Goal: Use online tool/utility: Utilize a website feature to perform a specific function

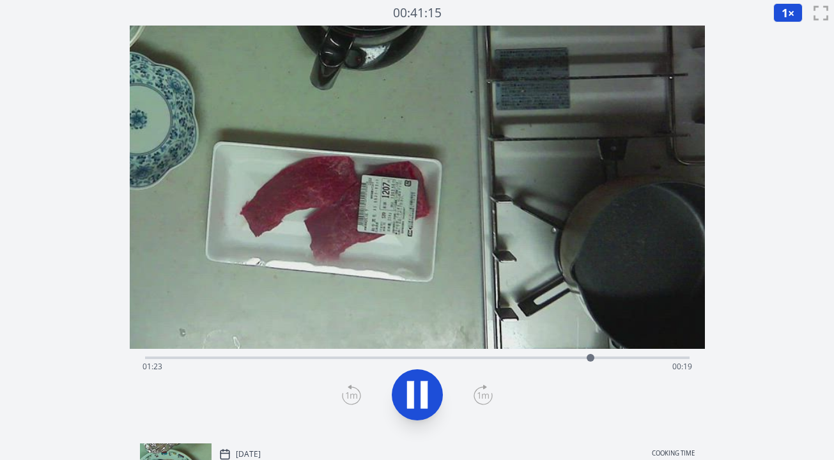
click at [288, 359] on div "Time elapsed: 01:23 Time remaining: 00:19" at bounding box center [418, 367] width 550 height 20
click at [439, 361] on div "Time elapsed: 00:31 Time remaining: 01:12" at bounding box center [418, 367] width 550 height 20
click at [486, 358] on div "Time elapsed: 00:55 Time remaining: 00:47" at bounding box center [418, 367] width 550 height 20
click at [522, 358] on div "Time elapsed: 01:04 Time remaining: 00:38" at bounding box center [418, 367] width 550 height 20
click at [485, 355] on div "Time elapsed: 01:13 Time remaining: 00:29" at bounding box center [417, 356] width 544 height 15
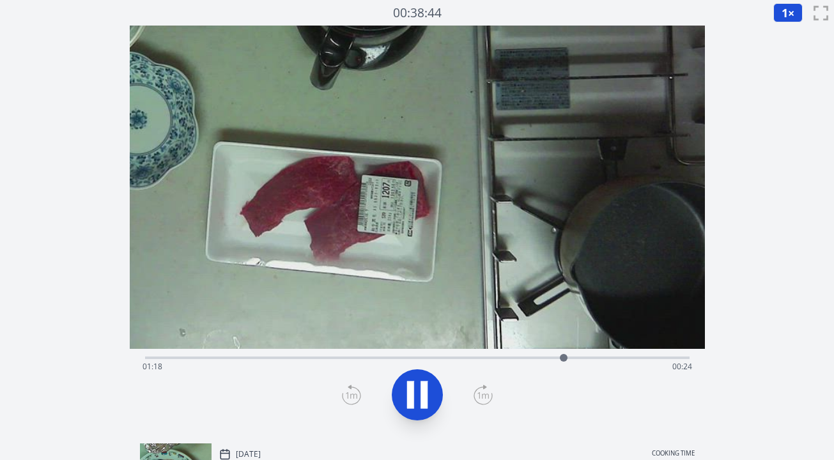
click at [422, 386] on icon at bounding box center [423, 394] width 7 height 27
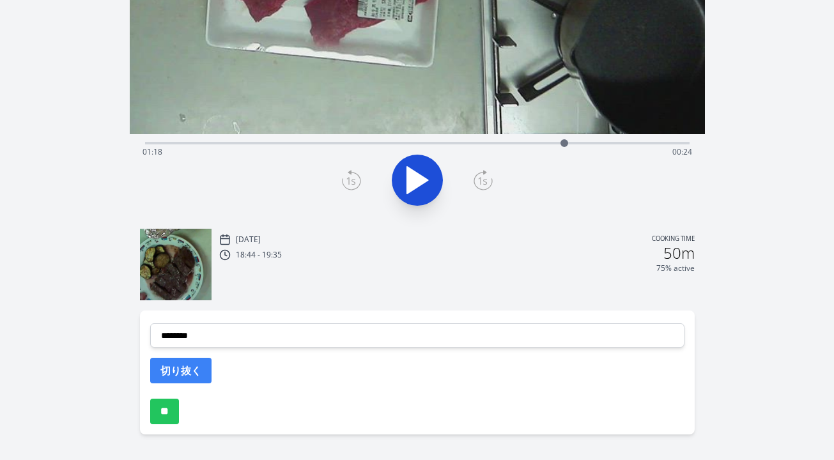
scroll to position [229, 0]
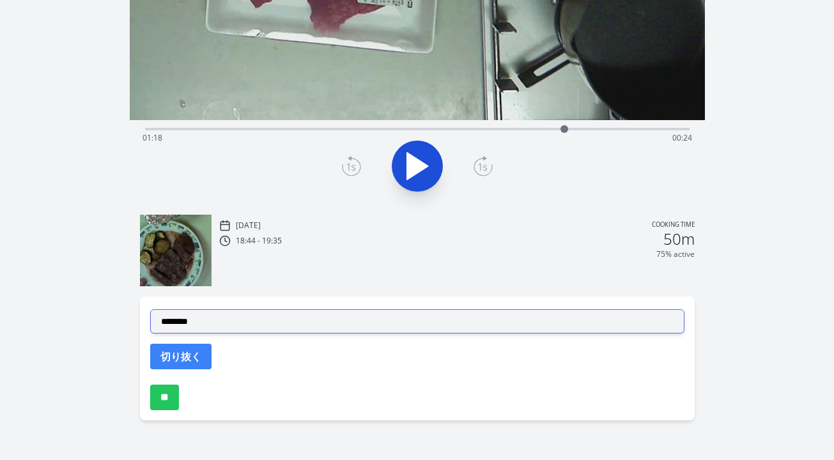
click at [330, 323] on select "**********" at bounding box center [417, 321] width 534 height 24
select select "**********"
click at [150, 309] on select "**********" at bounding box center [417, 321] width 534 height 24
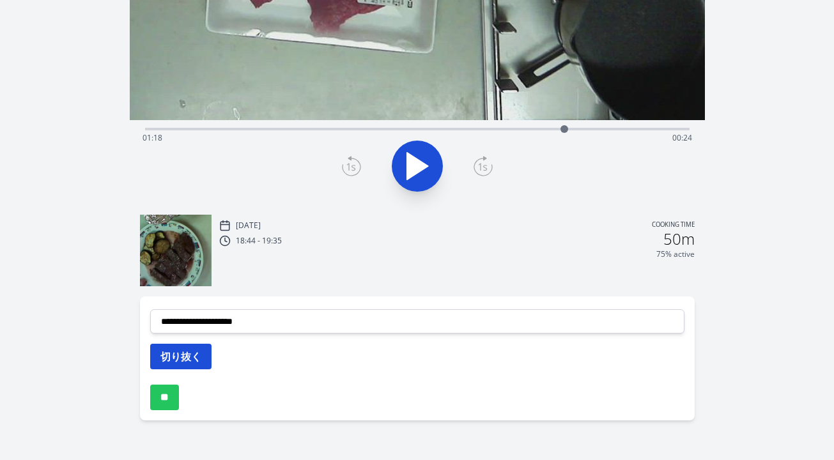
click at [201, 359] on button "切り抜く" at bounding box center [180, 357] width 61 height 26
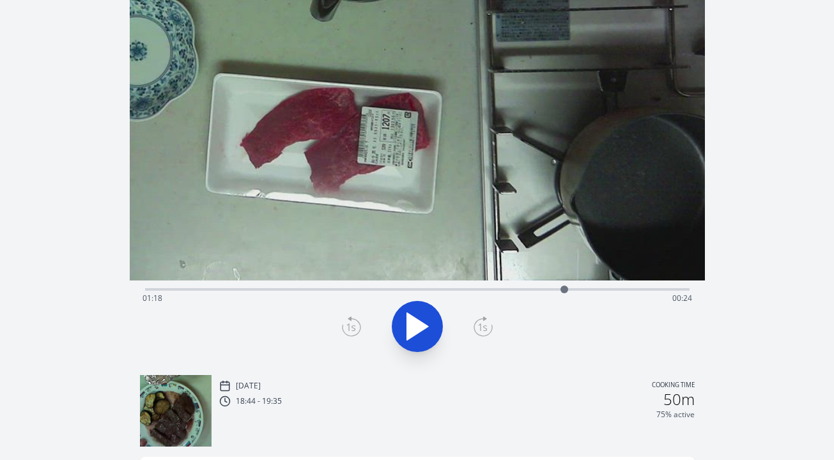
scroll to position [68, 0]
click at [521, 291] on div "Time elapsed: 01:18 Time remaining: 00:24" at bounding box center [418, 299] width 550 height 20
click at [496, 293] on div "Time elapsed: 01:10 Time remaining: 00:32" at bounding box center [418, 299] width 550 height 20
click at [422, 320] on icon at bounding box center [417, 327] width 36 height 36
click at [422, 320] on icon at bounding box center [423, 327] width 7 height 27
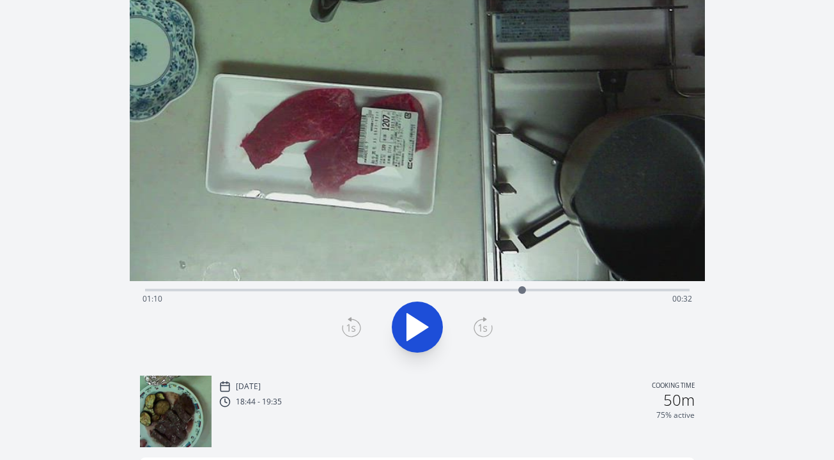
click at [342, 334] on icon at bounding box center [351, 327] width 19 height 20
click at [346, 333] on icon at bounding box center [351, 327] width 19 height 20
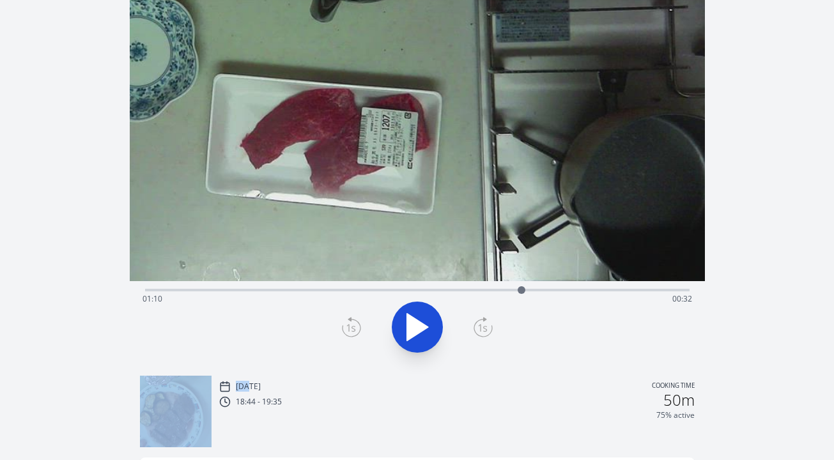
click at [346, 333] on icon at bounding box center [351, 327] width 19 height 20
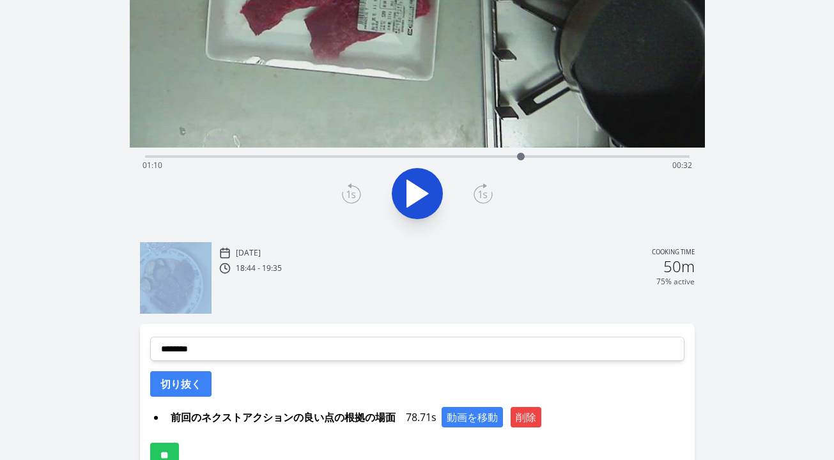
scroll to position [259, 0]
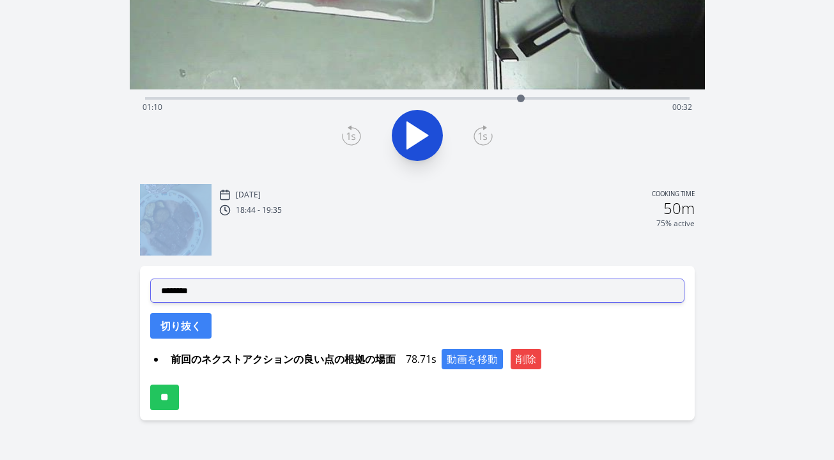
click at [336, 287] on select "**********" at bounding box center [417, 291] width 534 height 24
select select "**********"
click at [150, 279] on select "**********" at bounding box center [417, 291] width 534 height 24
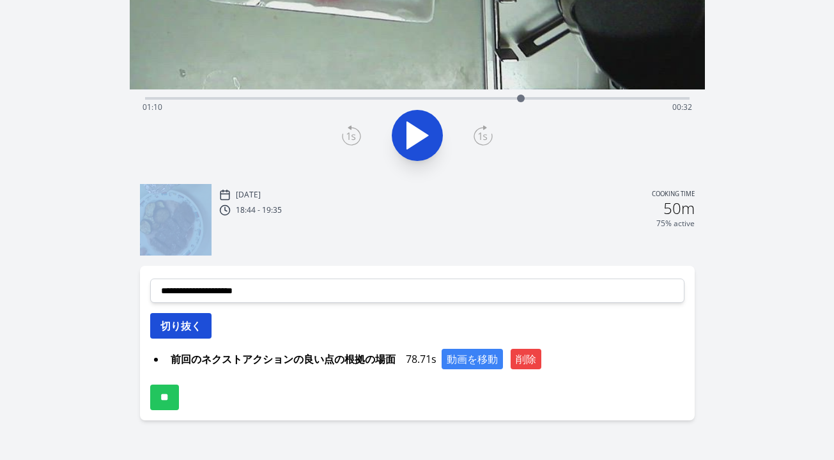
click at [205, 332] on button "切り抜く" at bounding box center [180, 326] width 61 height 26
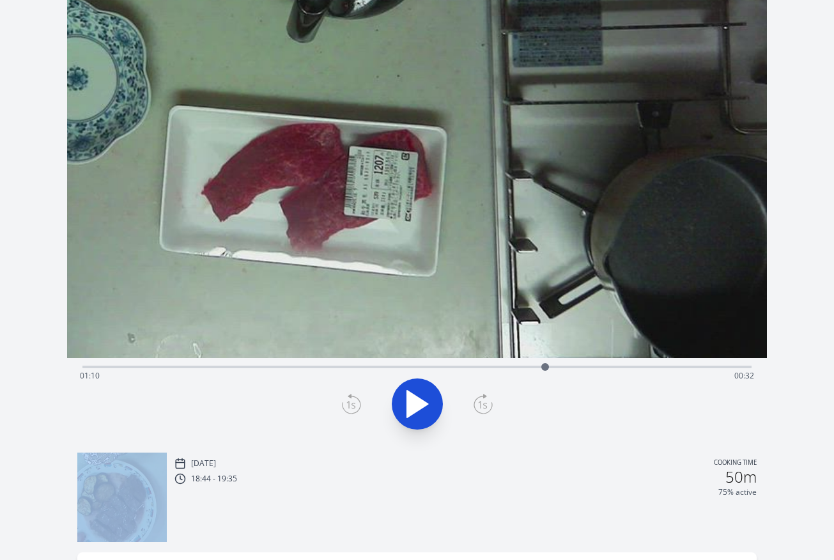
scroll to position [0, 0]
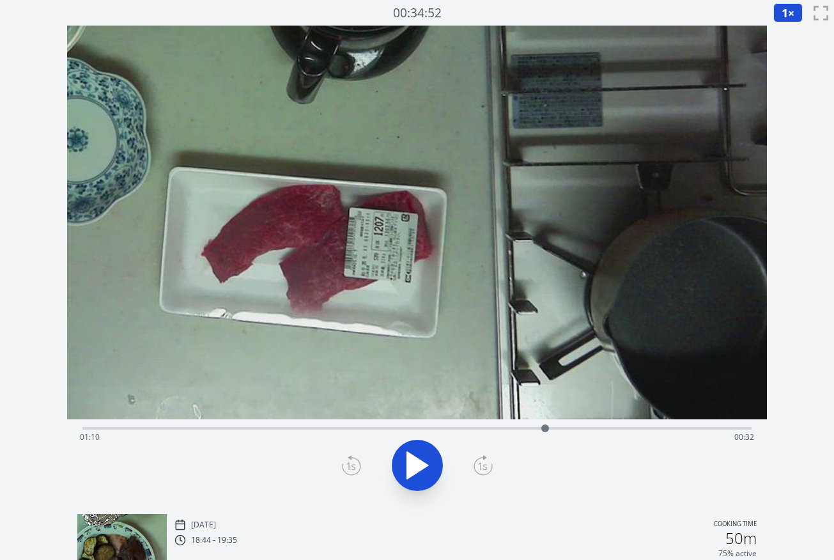
click at [505, 430] on div "Time elapsed: 01:10 Time remaining: 00:32" at bounding box center [417, 437] width 674 height 20
click at [429, 459] on icon at bounding box center [417, 465] width 36 height 36
click at [426, 459] on icon at bounding box center [423, 465] width 7 height 27
click at [347, 459] on icon at bounding box center [351, 465] width 19 height 20
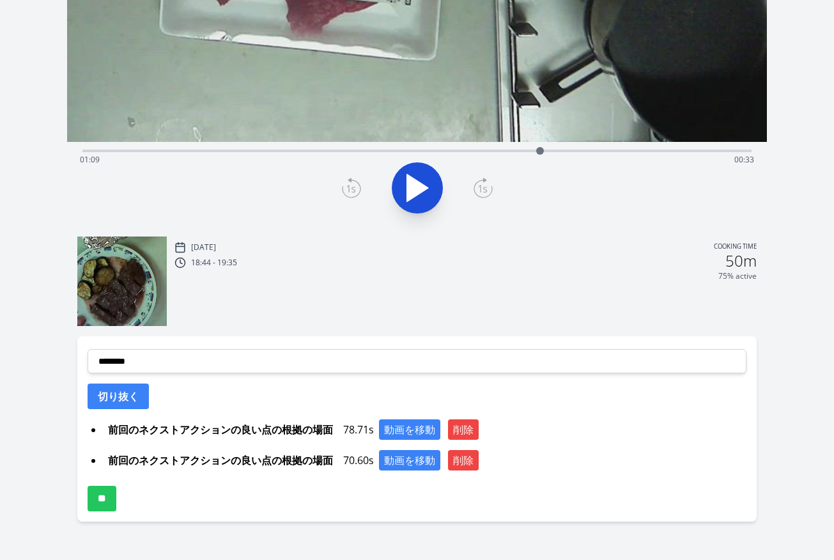
scroll to position [279, 0]
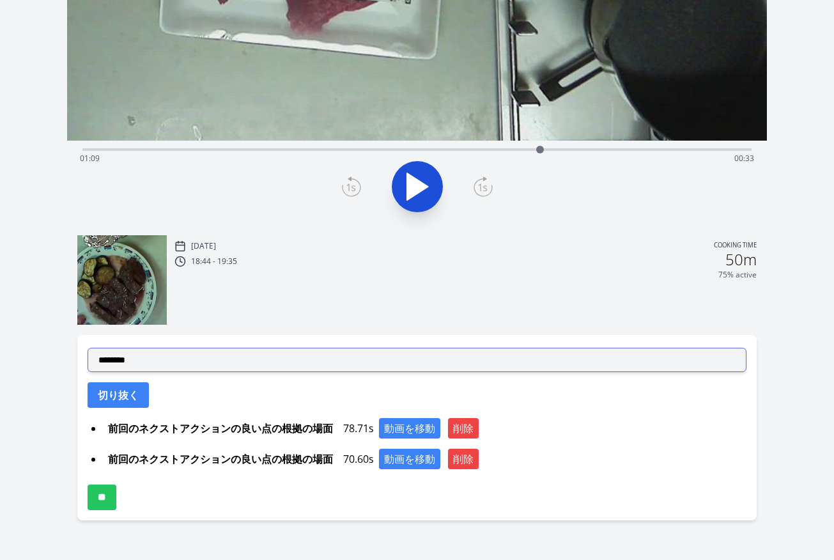
click at [366, 362] on select "**********" at bounding box center [417, 360] width 659 height 24
select select "**********"
click at [88, 348] on select "**********" at bounding box center [417, 360] width 659 height 24
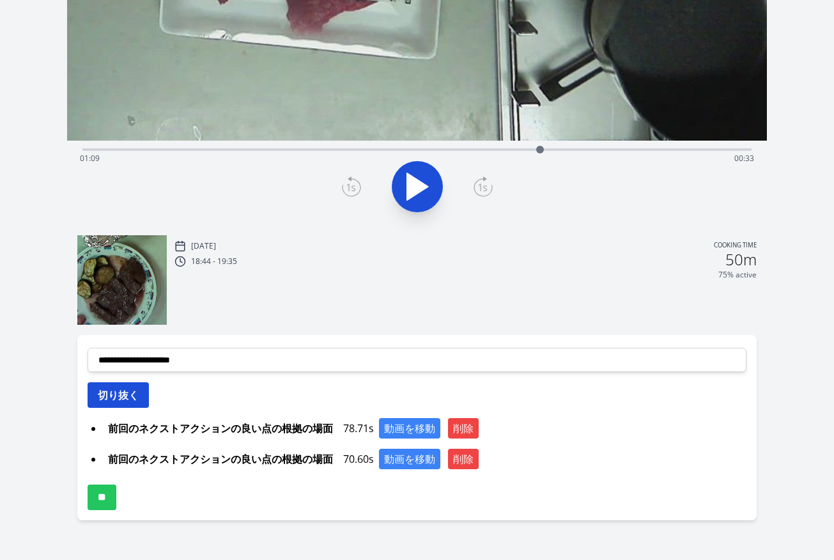
click at [137, 399] on button "切り抜く" at bounding box center [118, 395] width 61 height 26
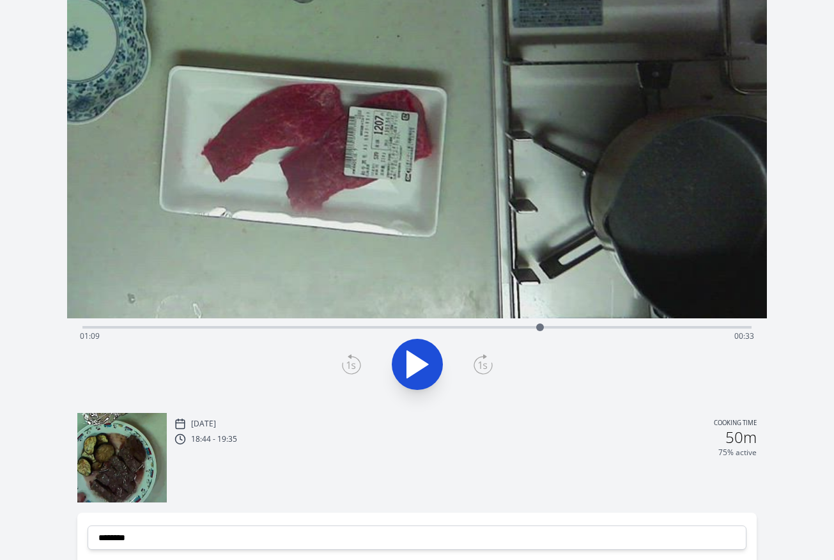
scroll to position [93, 0]
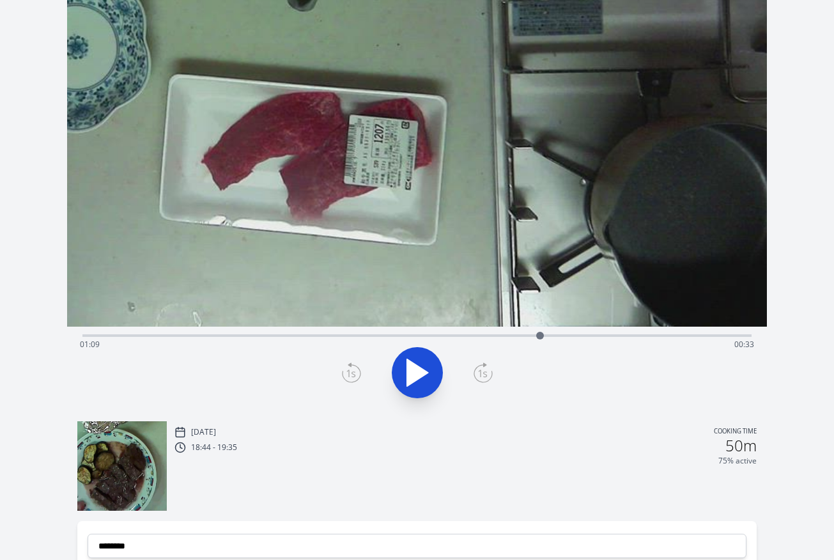
click at [412, 365] on icon at bounding box center [417, 372] width 21 height 27
click at [415, 371] on icon at bounding box center [417, 373] width 36 height 36
click at [346, 368] on icon at bounding box center [351, 372] width 19 height 20
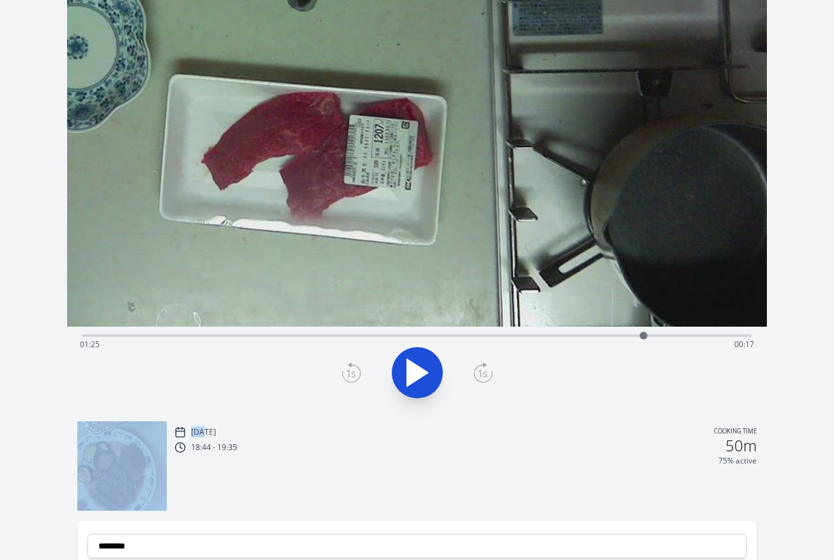
click at [346, 368] on icon at bounding box center [351, 372] width 19 height 20
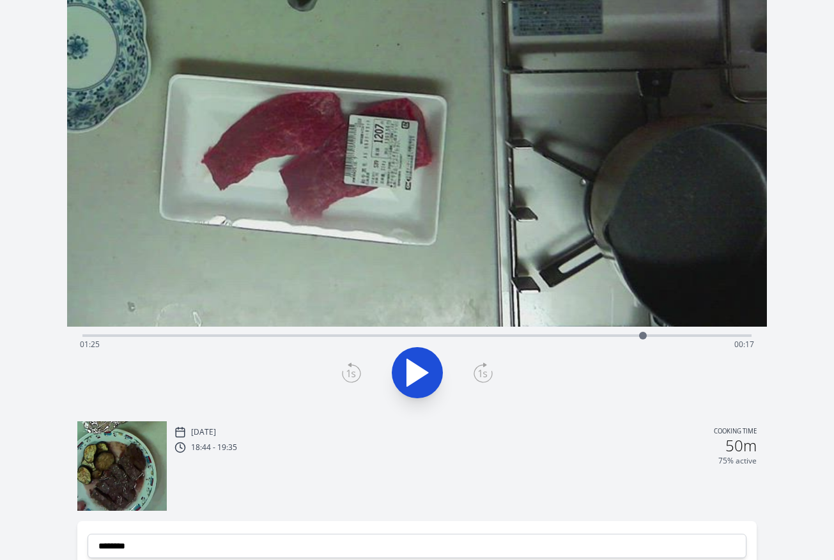
click at [625, 336] on div "Time elapsed: 01:25 Time remaining: 00:17" at bounding box center [417, 344] width 674 height 20
click at [603, 335] on div "Time elapsed: 01:22 Time remaining: 00:20" at bounding box center [417, 344] width 674 height 20
click at [585, 337] on div "Time elapsed: 01:19 Time remaining: 00:23" at bounding box center [417, 344] width 674 height 20
click at [424, 371] on icon at bounding box center [417, 372] width 21 height 27
click at [424, 371] on icon at bounding box center [423, 372] width 7 height 27
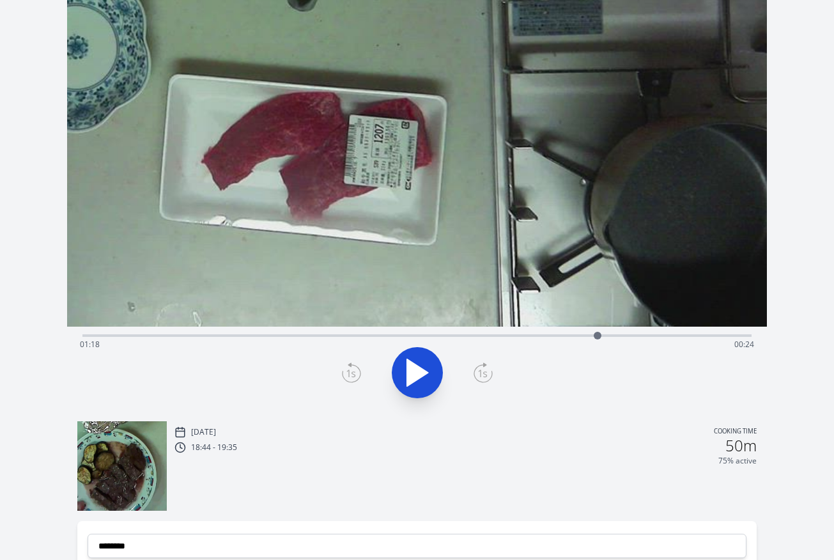
click at [348, 376] on icon at bounding box center [351, 372] width 19 height 20
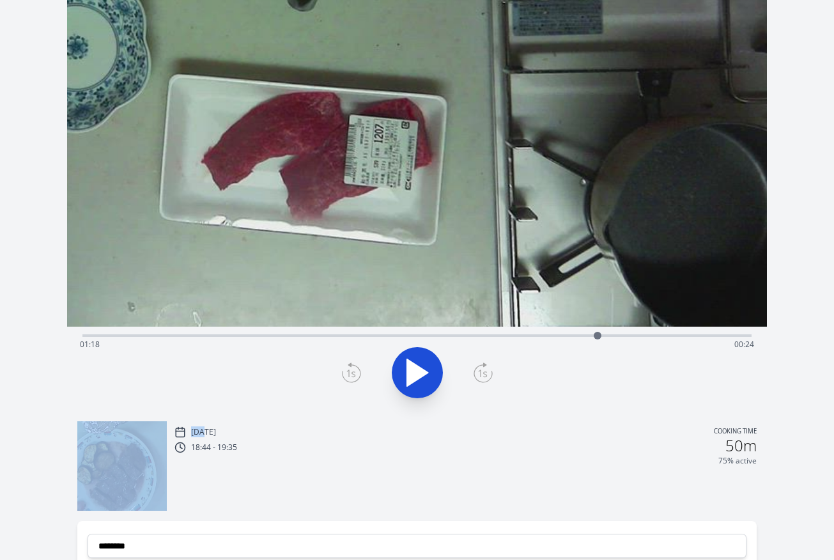
click at [348, 376] on icon at bounding box center [351, 372] width 19 height 20
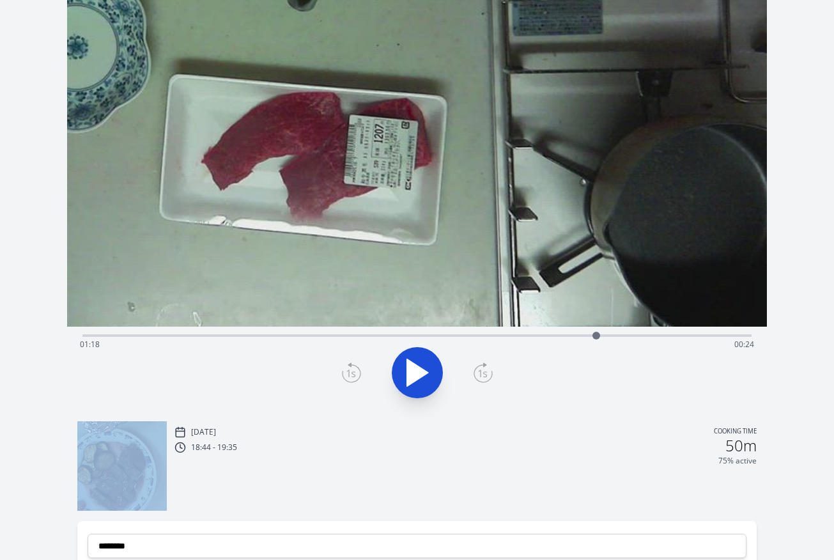
click at [348, 376] on icon at bounding box center [351, 372] width 19 height 20
click at [485, 378] on icon at bounding box center [483, 372] width 19 height 20
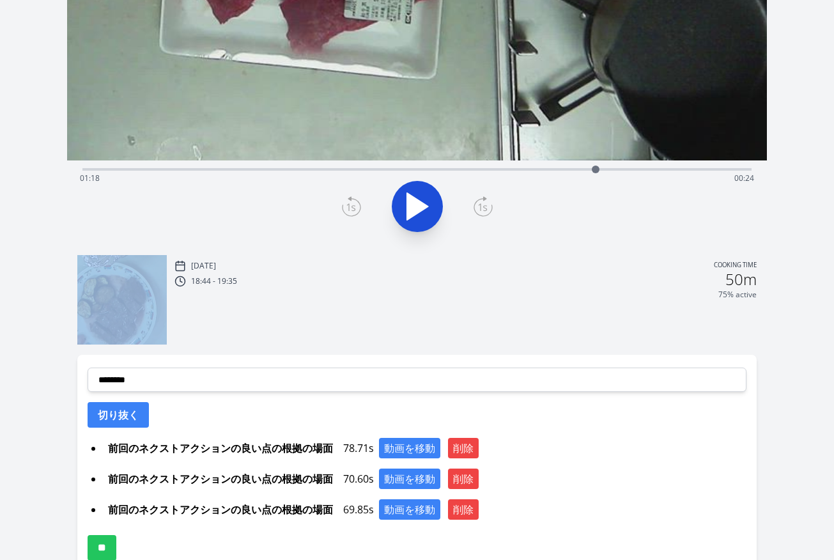
scroll to position [309, 0]
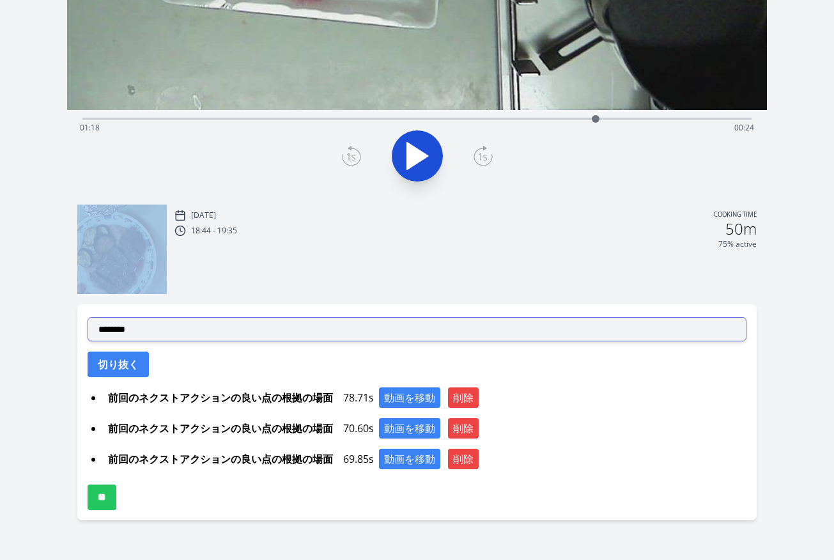
click at [286, 331] on select "**********" at bounding box center [417, 329] width 659 height 24
select select "**********"
click at [88, 317] on select "**********" at bounding box center [417, 329] width 659 height 24
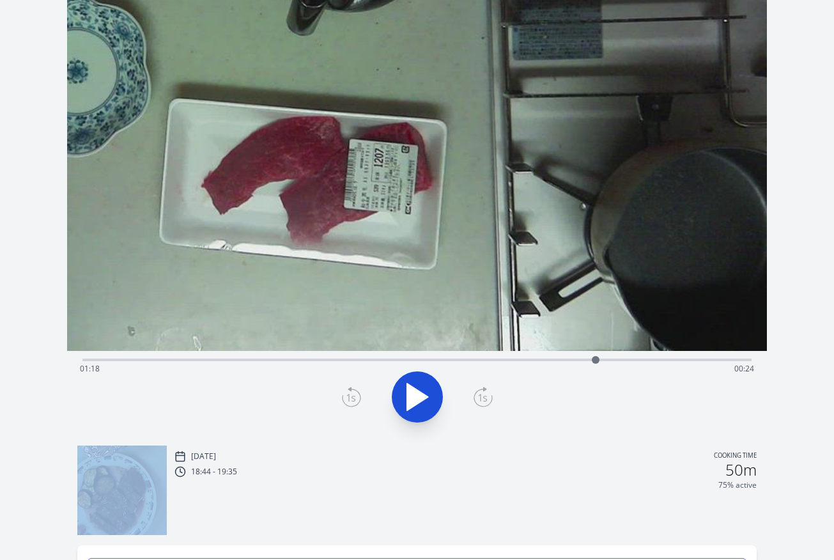
scroll to position [62, 0]
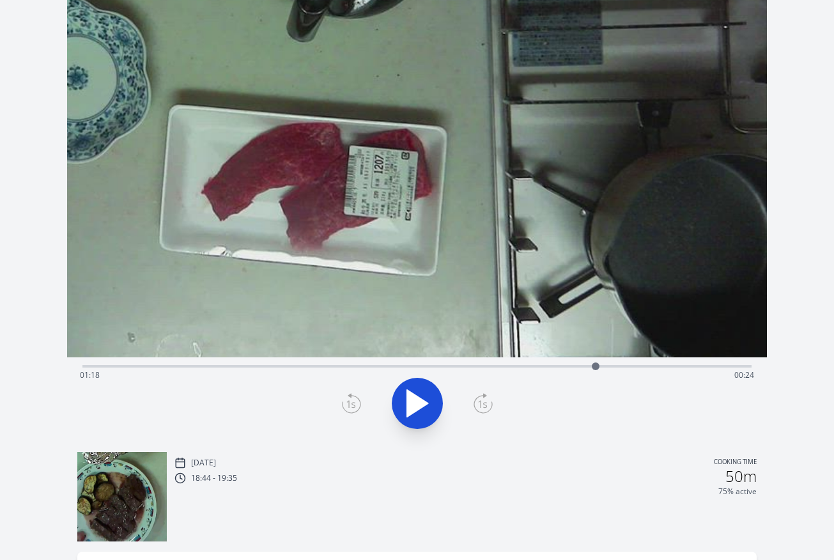
click at [509, 367] on div "Time elapsed: 01:18 Time remaining: 00:24" at bounding box center [417, 375] width 674 height 20
click at [527, 366] on div "Time elapsed: 01:05 Time remaining: 00:37" at bounding box center [417, 375] width 674 height 20
click at [442, 392] on div at bounding box center [417, 403] width 684 height 61
click at [413, 398] on icon at bounding box center [417, 403] width 21 height 27
click at [413, 398] on icon at bounding box center [410, 403] width 7 height 27
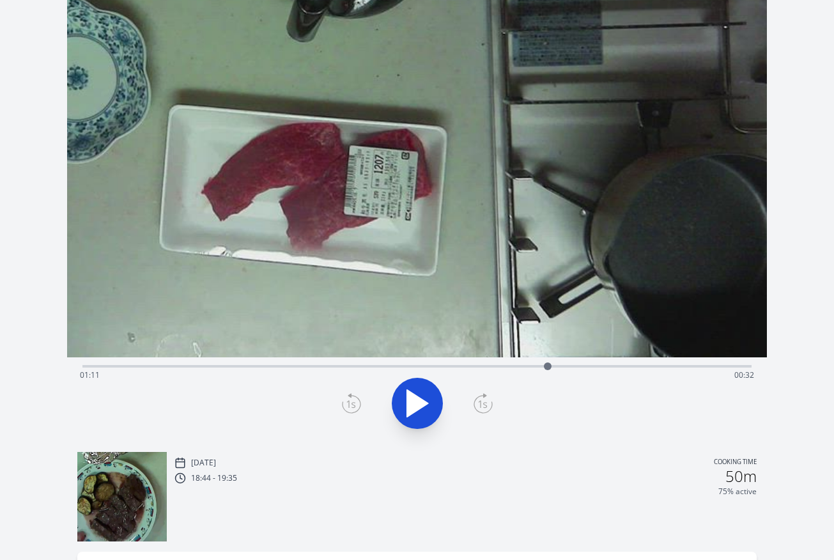
click at [359, 398] on icon at bounding box center [351, 403] width 19 height 20
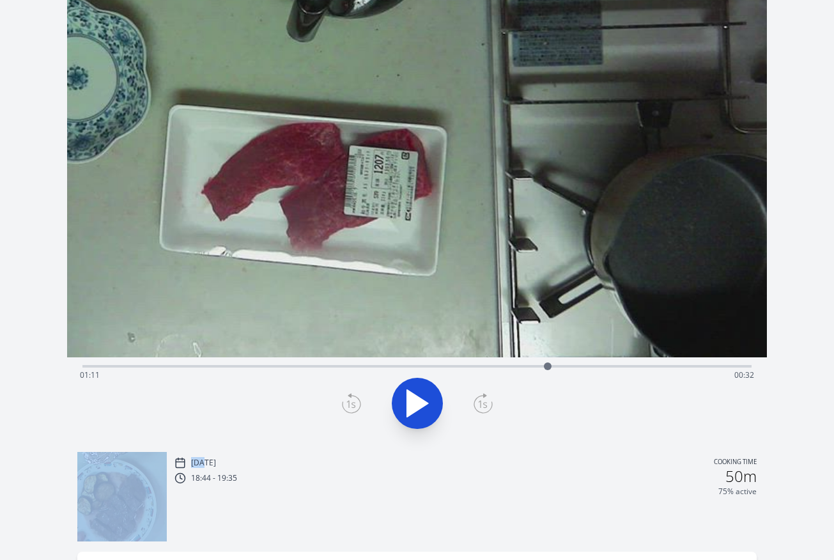
click at [359, 398] on icon at bounding box center [351, 403] width 19 height 20
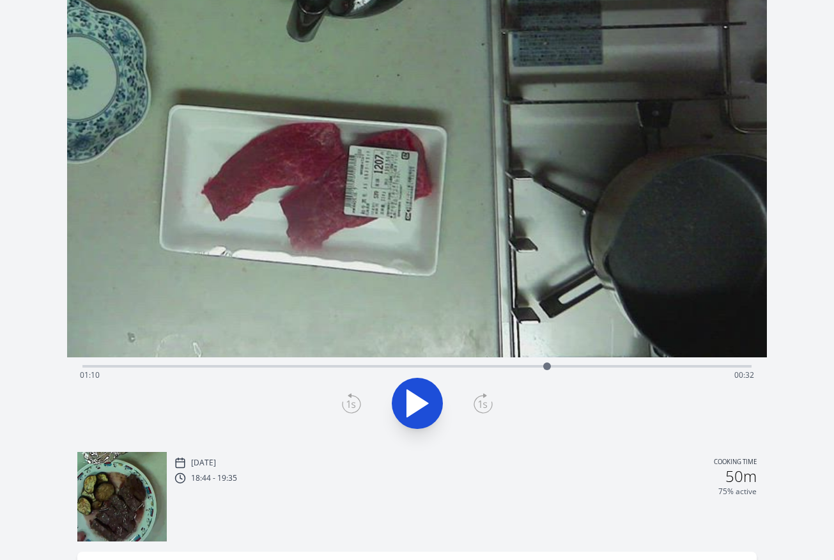
click at [350, 404] on icon at bounding box center [351, 403] width 19 height 20
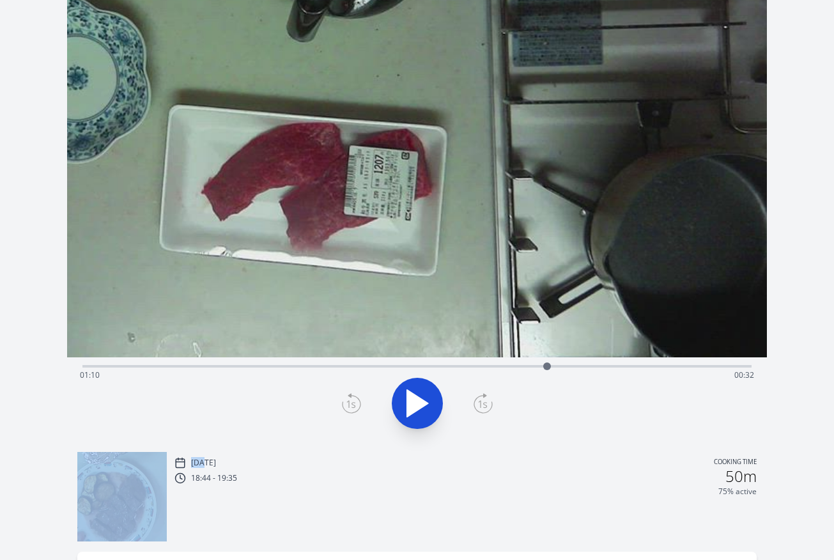
click at [350, 404] on icon at bounding box center [351, 403] width 19 height 20
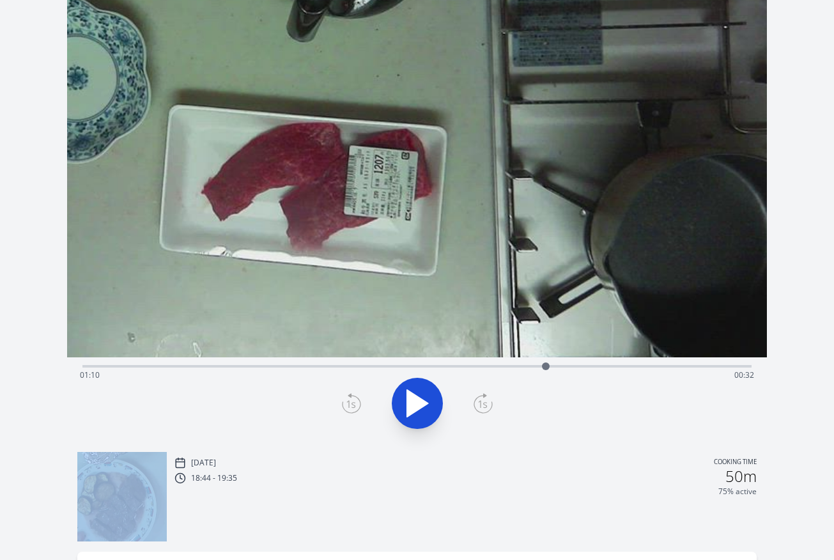
click at [350, 404] on icon at bounding box center [351, 403] width 19 height 20
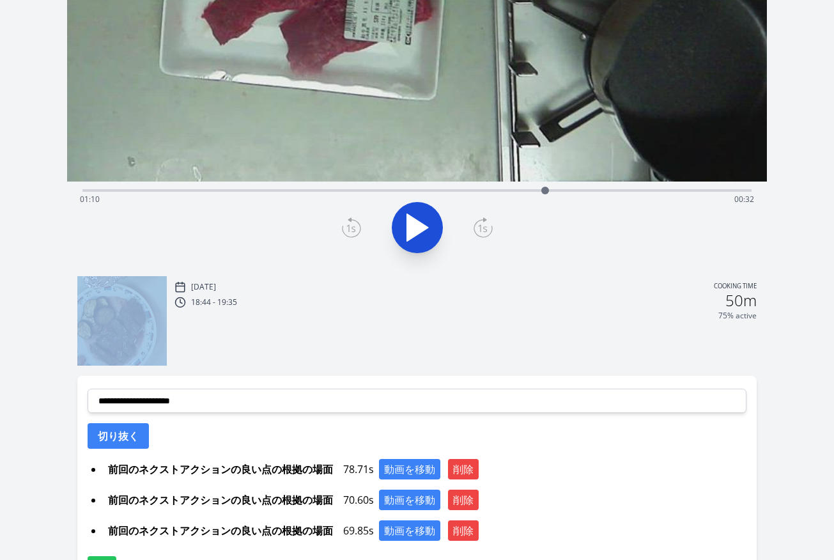
scroll to position [309, 0]
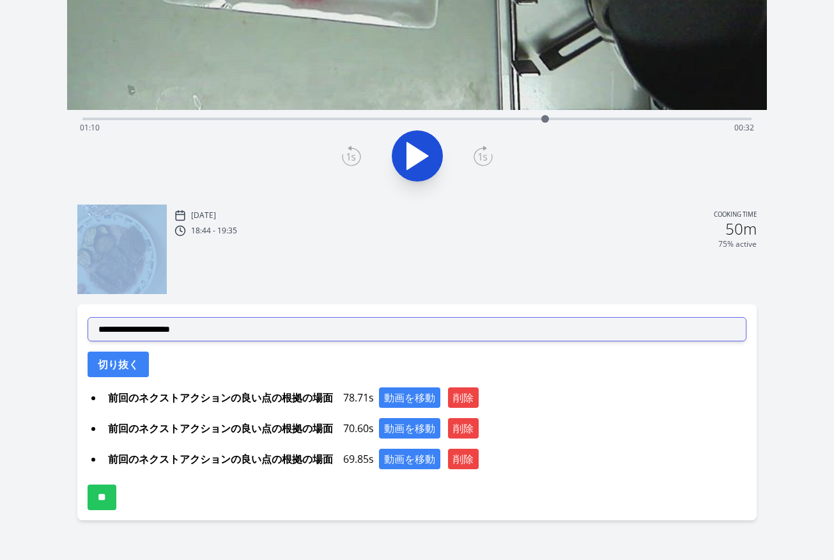
click at [366, 330] on select "**********" at bounding box center [417, 329] width 659 height 24
click at [88, 317] on select "**********" at bounding box center [417, 329] width 659 height 24
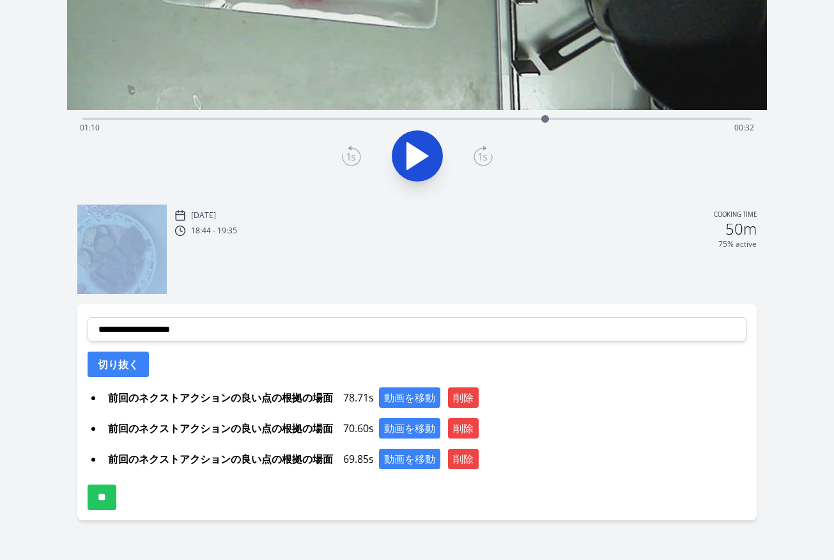
click at [132, 369] on button "切り抜く" at bounding box center [118, 364] width 61 height 26
select select
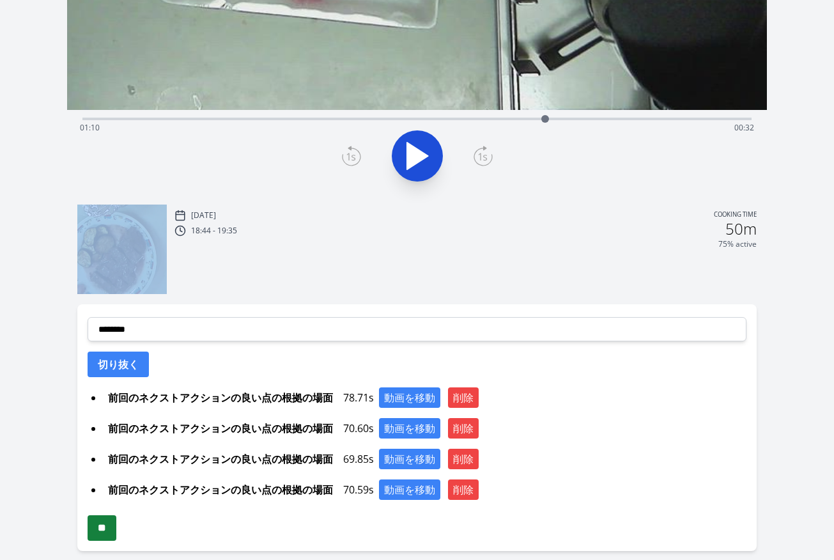
drag, startPoint x: 266, startPoint y: 404, endPoint x: 114, endPoint y: 528, distance: 195.8
click at [114, 459] on input "**" at bounding box center [102, 528] width 29 height 26
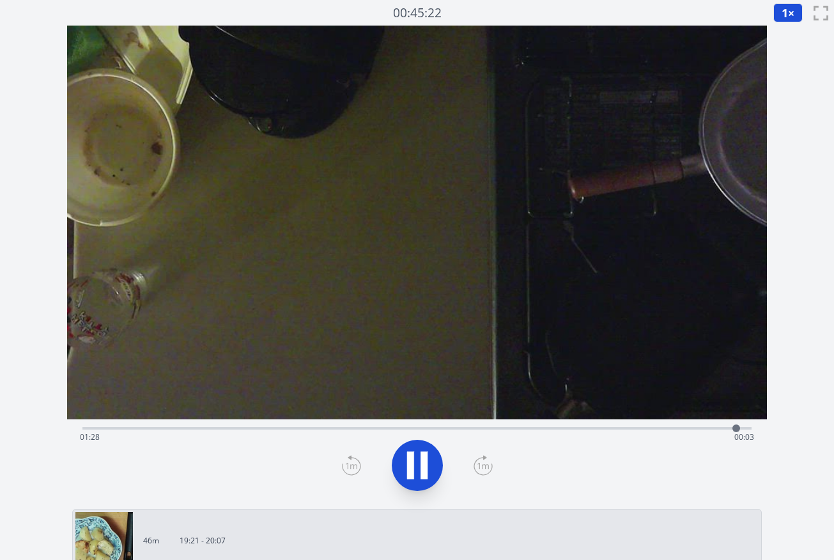
click at [316, 426] on div "Time elapsed: 01:28 Time remaining: 00:03" at bounding box center [416, 426] width 669 height 15
click at [274, 428] on div "Time elapsed: 00:33 Time remaining: 00:57" at bounding box center [417, 437] width 674 height 20
click at [248, 427] on div "Time elapsed: 00:26 Time remaining: 01:04" at bounding box center [417, 437] width 674 height 20
click at [187, 427] on div "Time elapsed: 00:22 Time remaining: 01:08" at bounding box center [417, 437] width 674 height 20
click at [140, 427] on div "Time elapsed: 00:14 Time remaining: 01:17" at bounding box center [417, 437] width 674 height 20
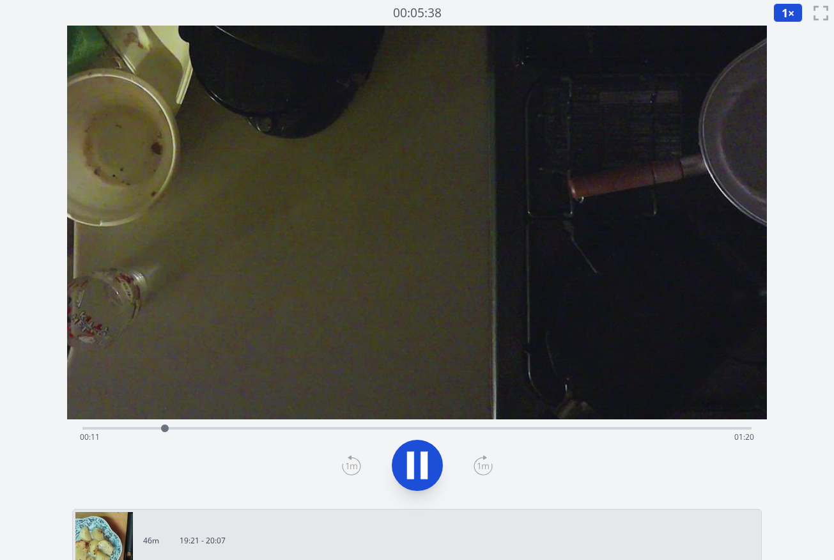
click at [320, 431] on div "Time elapsed: 00:11 Time remaining: 01:20" at bounding box center [417, 437] width 674 height 20
click at [407, 424] on div "Time elapsed: 00:33 Time remaining: 00:58" at bounding box center [416, 426] width 669 height 15
click at [379, 429] on div "Time elapsed: 00:44 Time remaining: 00:46" at bounding box center [417, 437] width 674 height 20
click at [343, 424] on div "Time elapsed: 00:40 Time remaining: 00:50" at bounding box center [416, 426] width 669 height 15
